Goal: Transaction & Acquisition: Purchase product/service

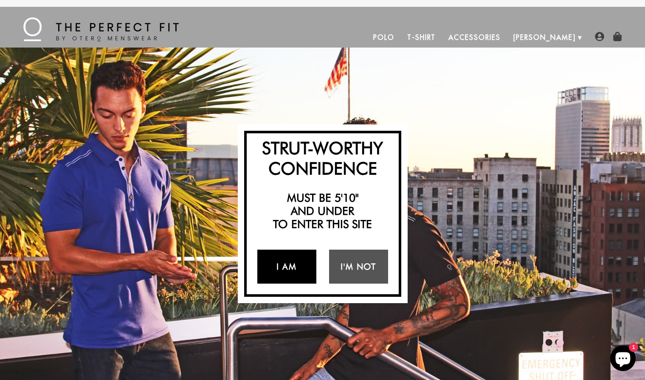
click at [300, 270] on link "I Am" at bounding box center [286, 267] width 59 height 34
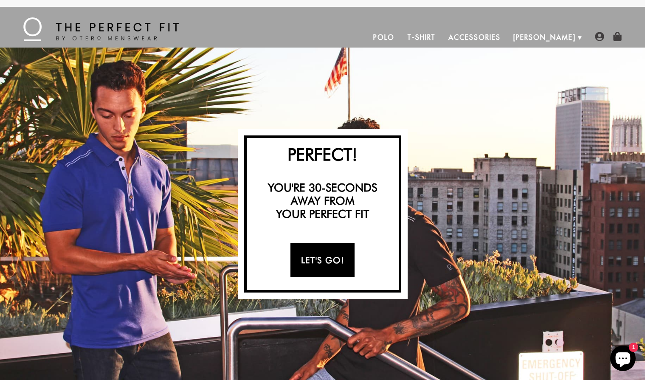
click at [316, 262] on link "Let's Go!" at bounding box center [322, 260] width 64 height 34
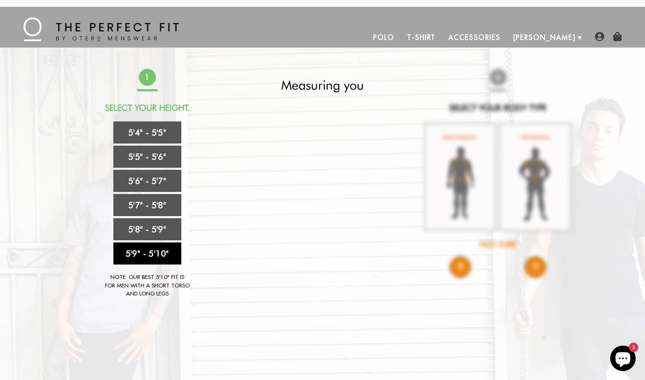
click at [170, 258] on link "5'9" - 5'10"" at bounding box center [147, 253] width 68 height 22
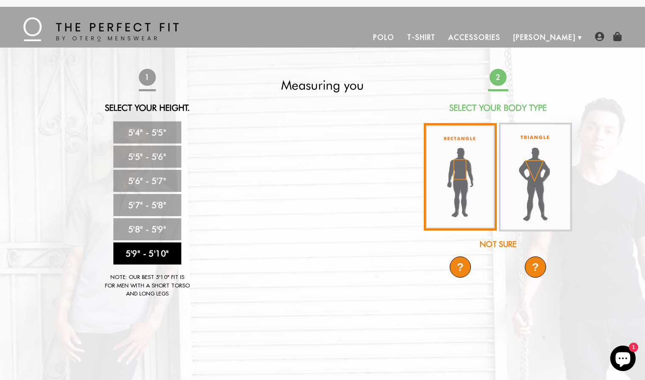
click at [441, 199] on img at bounding box center [460, 176] width 73 height 107
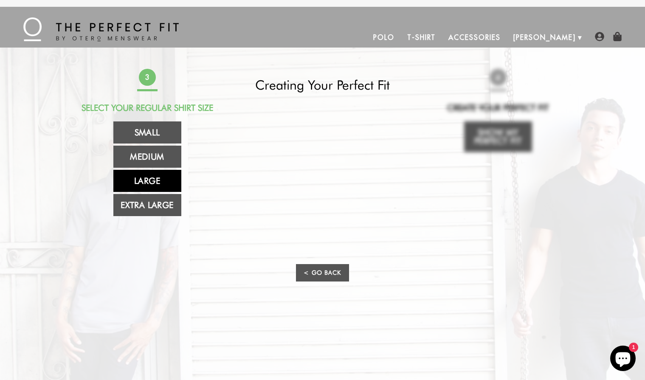
click at [140, 185] on link "Large" at bounding box center [147, 181] width 68 height 22
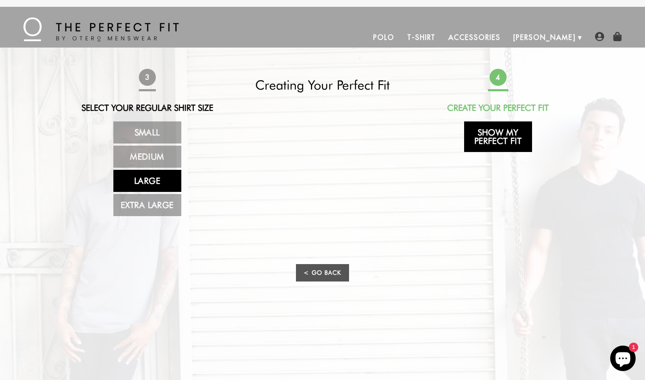
click at [493, 139] on link "Show My Perfect Fit" at bounding box center [498, 136] width 68 height 31
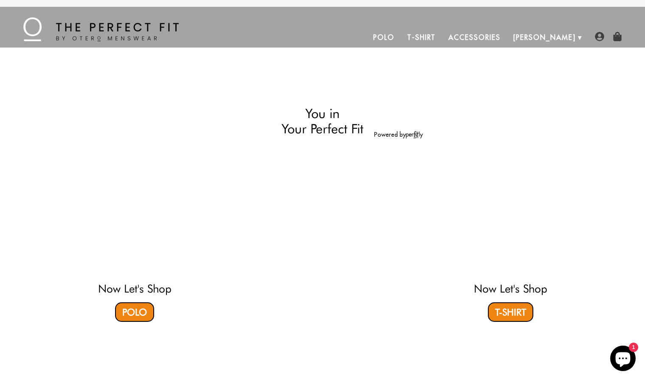
select select "59-510"
select select "L"
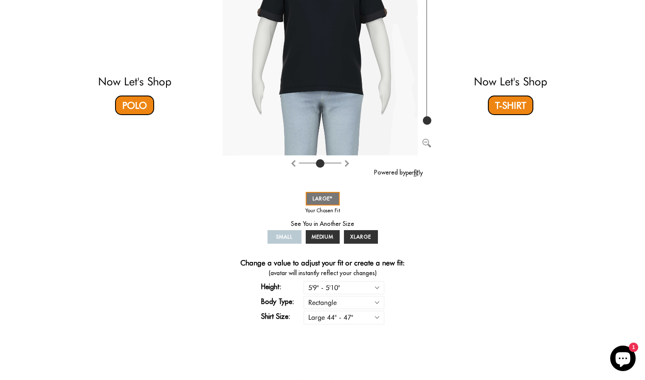
scroll to position [188, 0]
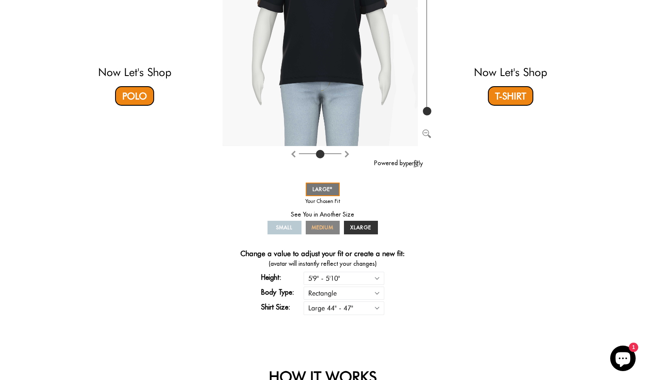
click at [323, 227] on span "MEDIUM" at bounding box center [323, 227] width 22 height 6
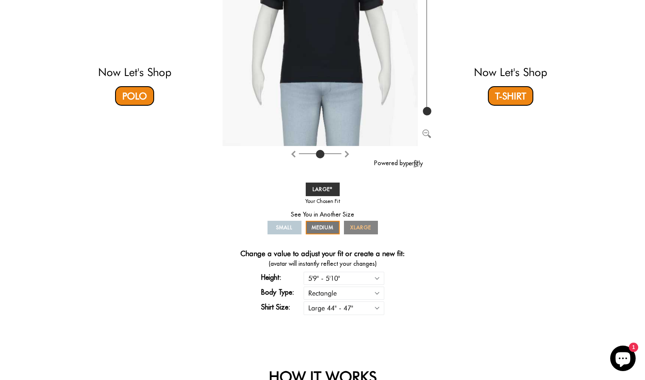
click at [367, 226] on span "XLARGE" at bounding box center [360, 227] width 21 height 6
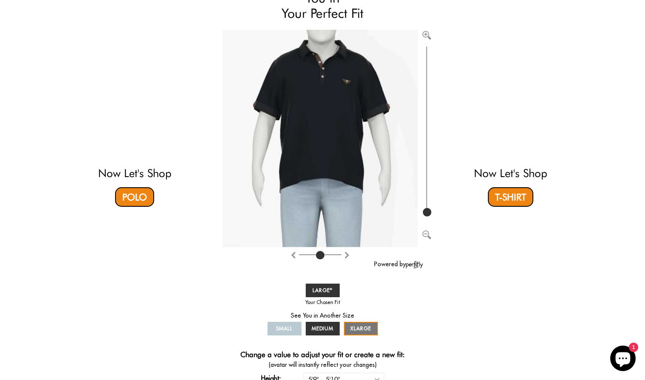
scroll to position [87, 0]
click at [323, 327] on span "MEDIUM" at bounding box center [323, 328] width 22 height 6
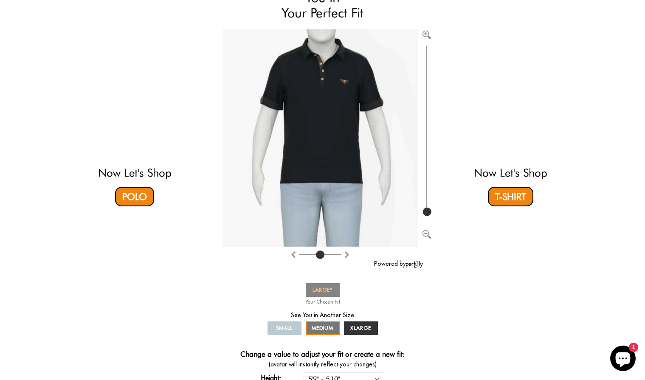
click at [323, 289] on span "LARGE" at bounding box center [322, 289] width 20 height 6
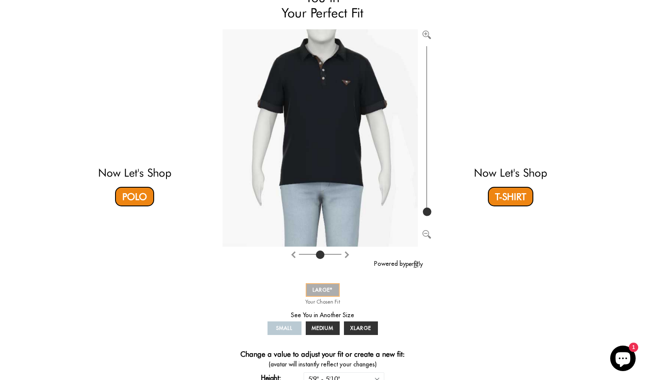
click at [323, 289] on span "LARGE" at bounding box center [322, 289] width 20 height 6
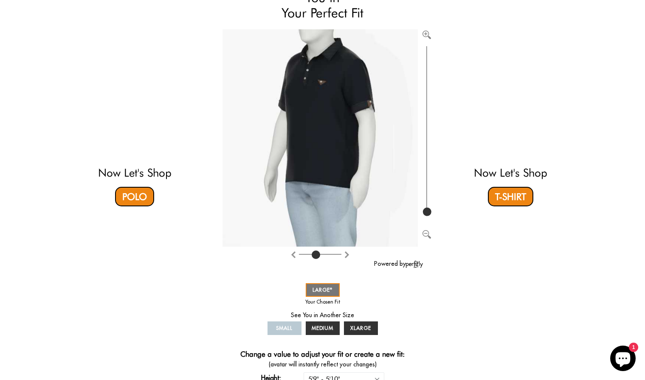
type input "3"
click at [315, 256] on input "range" at bounding box center [320, 256] width 42 height 1
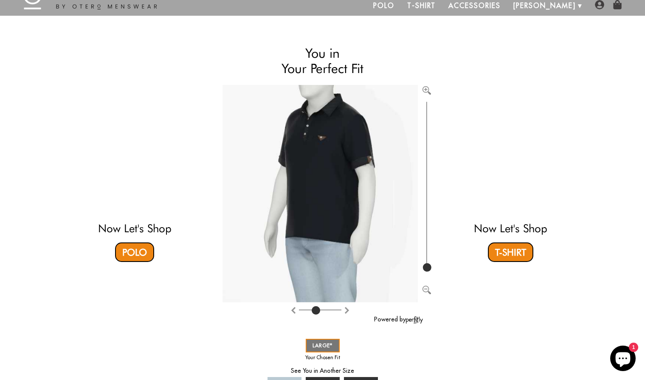
scroll to position [31, 0]
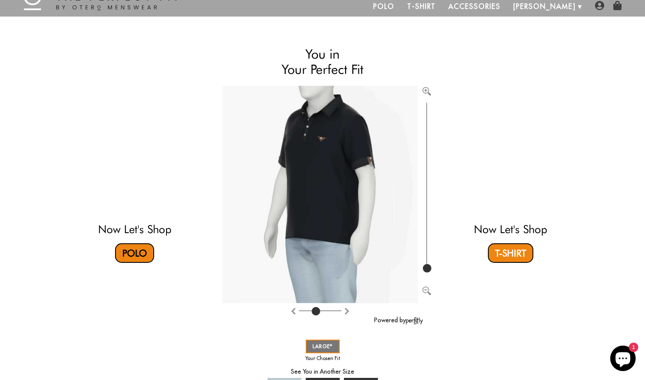
click at [144, 250] on link "Polo" at bounding box center [134, 253] width 39 height 20
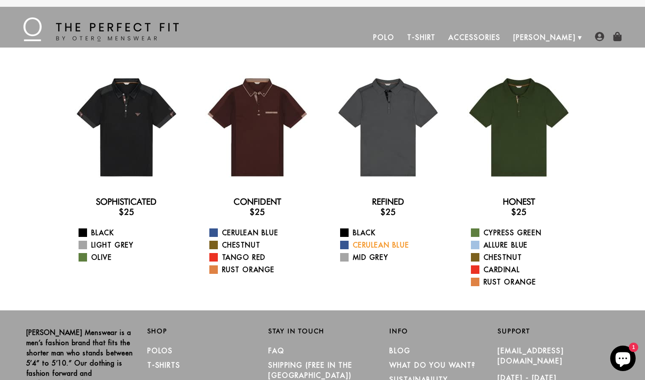
click at [343, 247] on span at bounding box center [344, 245] width 8 height 8
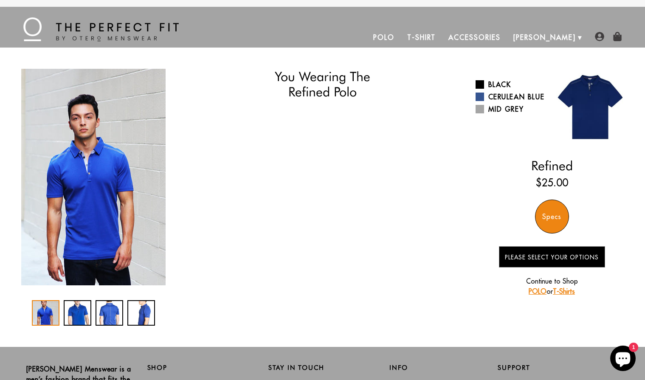
select select "59-510"
select select "L"
